Goal: Check status

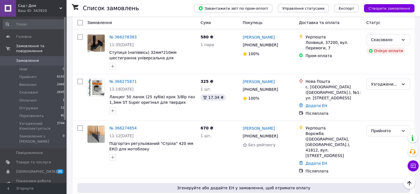
scroll to position [441, 0]
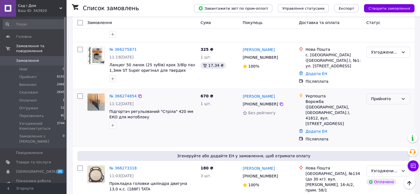
click at [383, 96] on div "Прийнято" at bounding box center [385, 99] width 28 height 6
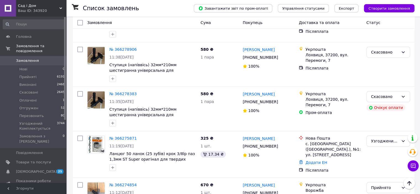
scroll to position [386, 0]
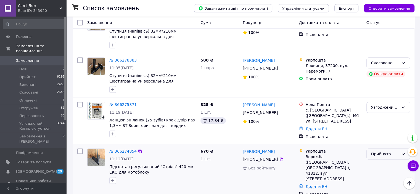
click at [384, 151] on div "Прийнято" at bounding box center [385, 154] width 28 height 6
click at [385, 159] on li "Перезвонить" at bounding box center [387, 159] width 43 height 10
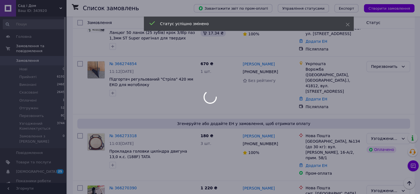
scroll to position [524, 0]
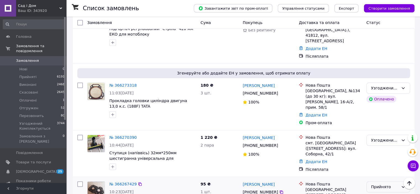
click at [387, 184] on div "Прийнято" at bounding box center [385, 187] width 28 height 6
click at [378, 173] on li "Перезвонить" at bounding box center [387, 173] width 43 height 10
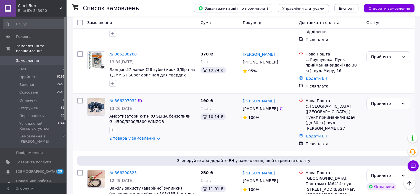
scroll to position [0, 0]
